Goal: Find specific page/section: Find specific page/section

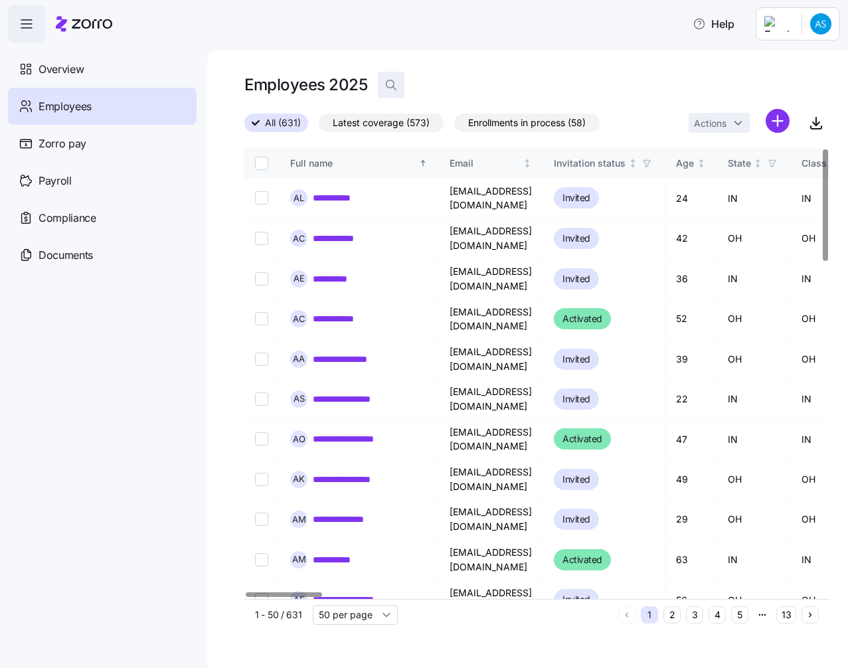
click at [395, 89] on icon "button" at bounding box center [391, 84] width 13 height 13
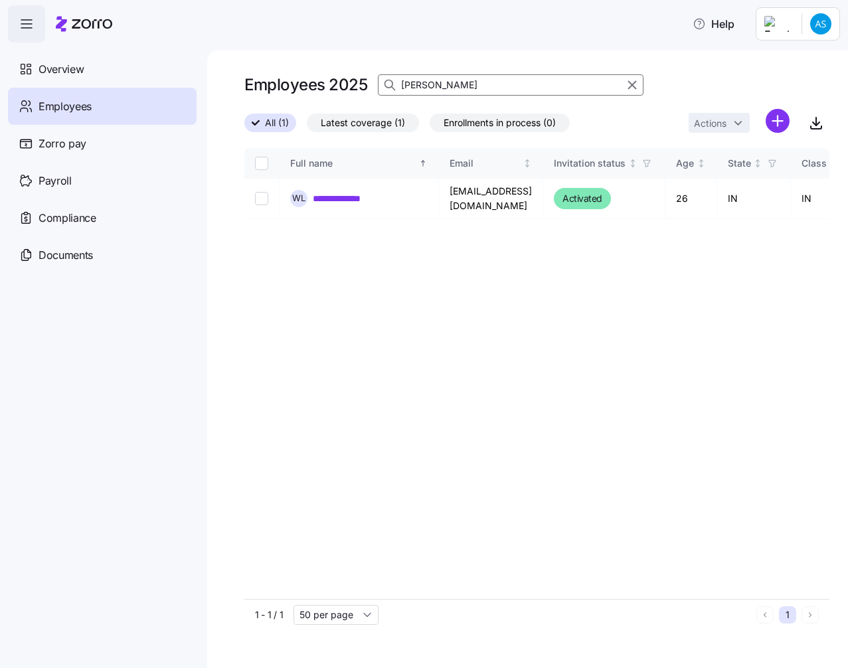
click at [560, 87] on input "[PERSON_NAME]" at bounding box center [511, 84] width 266 height 21
type input "[PERSON_NAME]"
